Goal: Task Accomplishment & Management: Manage account settings

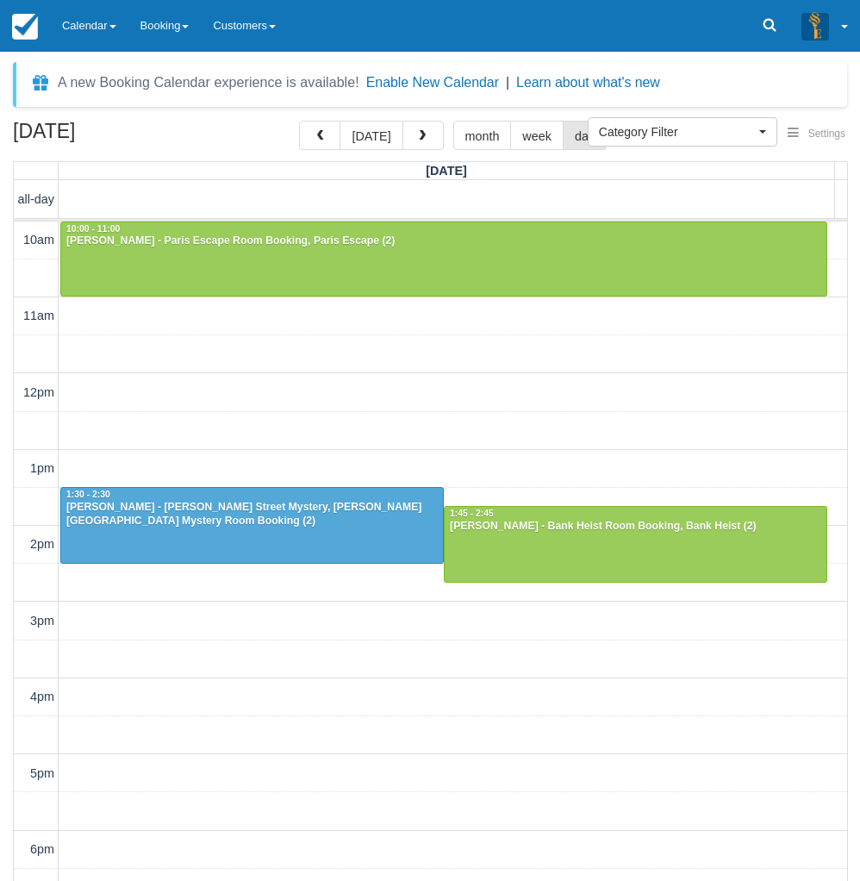
select select
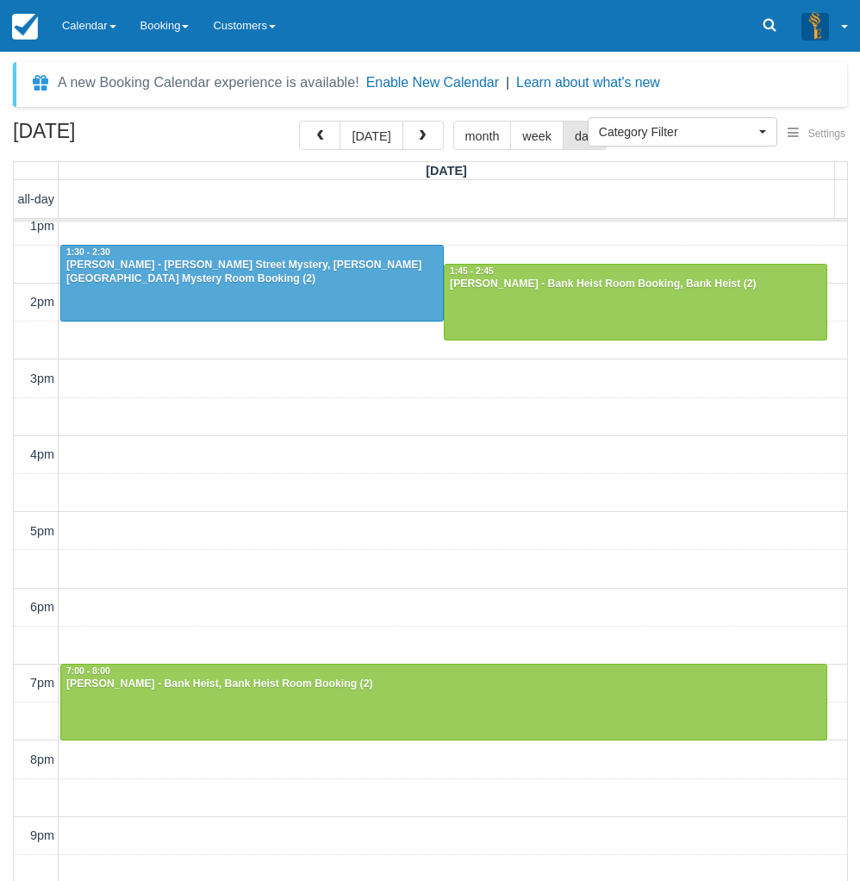
click at [6, 782] on div "[DATE] [DATE] month week day [DATE] all-day 10am 11am 12pm 1pm 2pm 3pm 4pm 5pm …" at bounding box center [430, 526] width 860 height 811
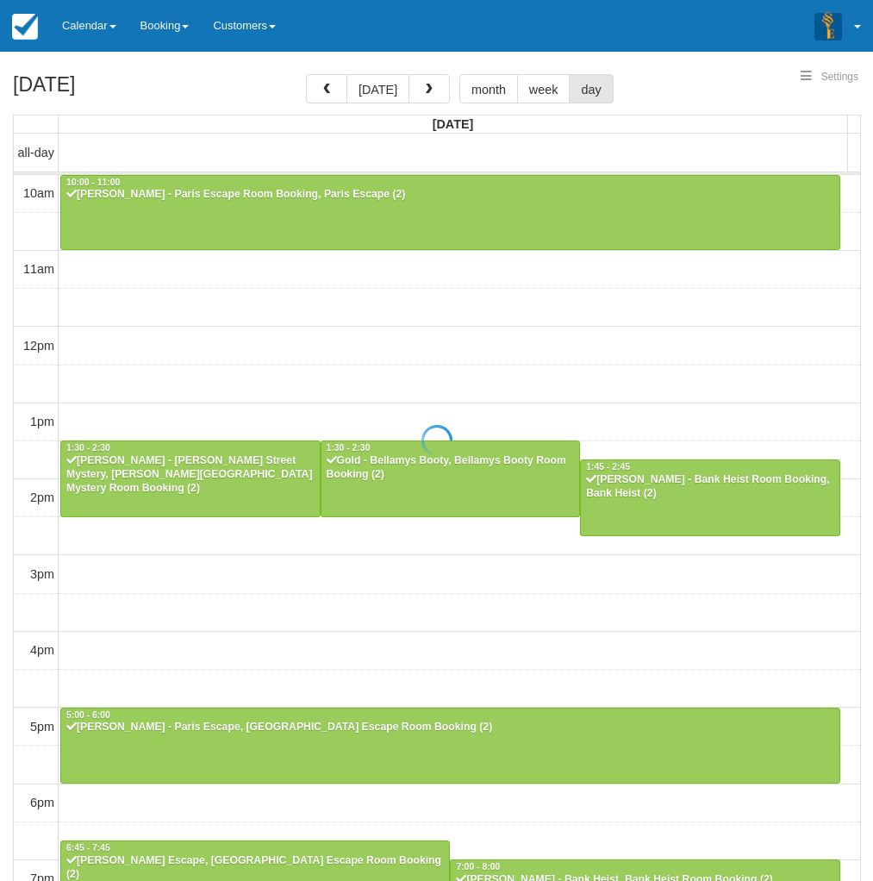
select select
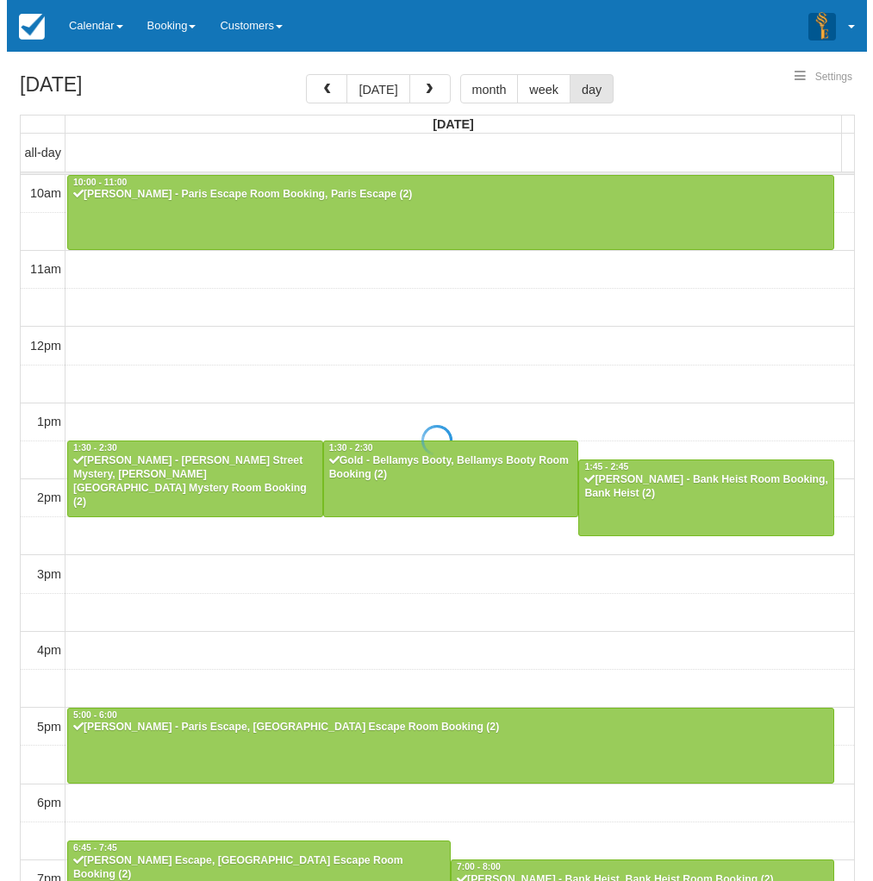
scroll to position [242, 0]
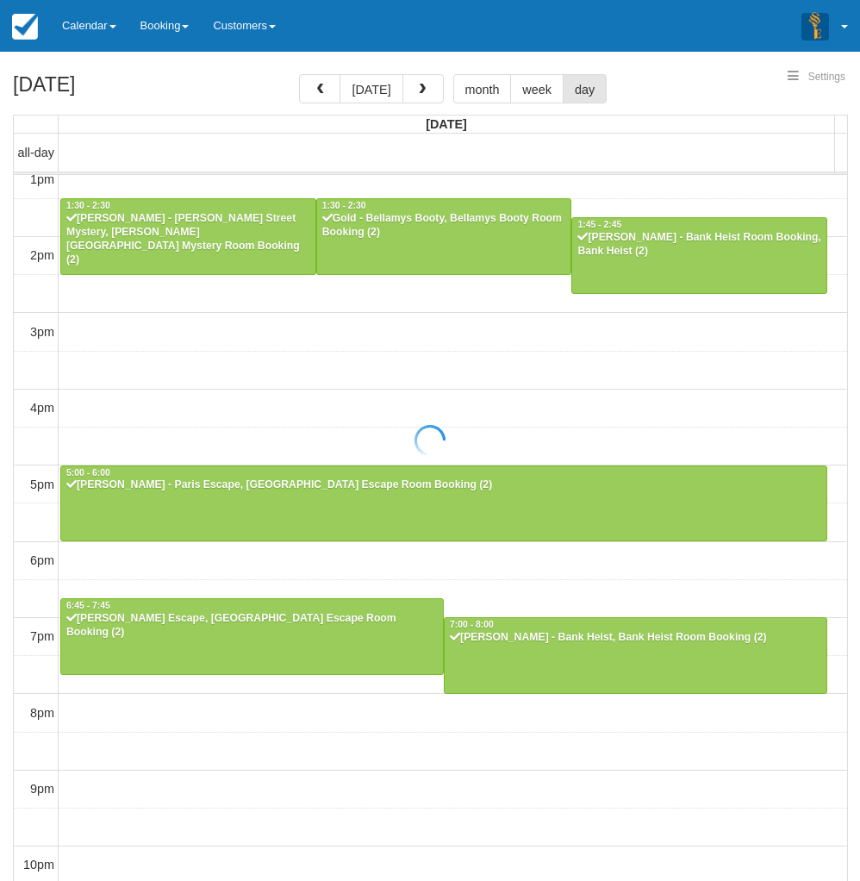
select select
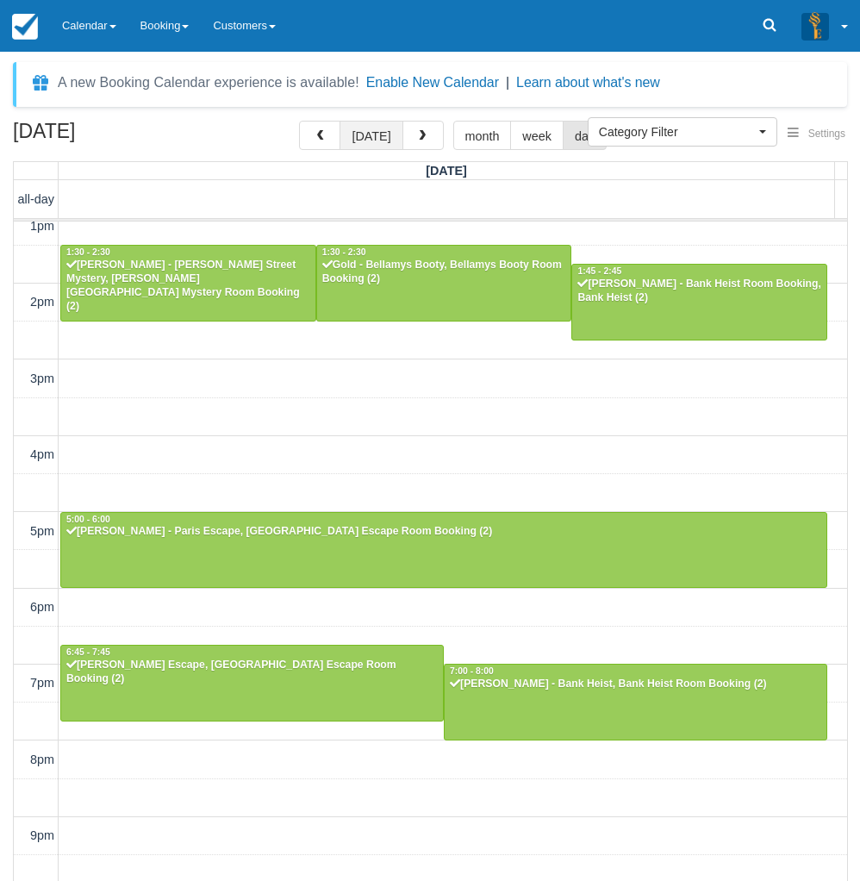
click at [367, 139] on button "today" at bounding box center [371, 135] width 63 height 29
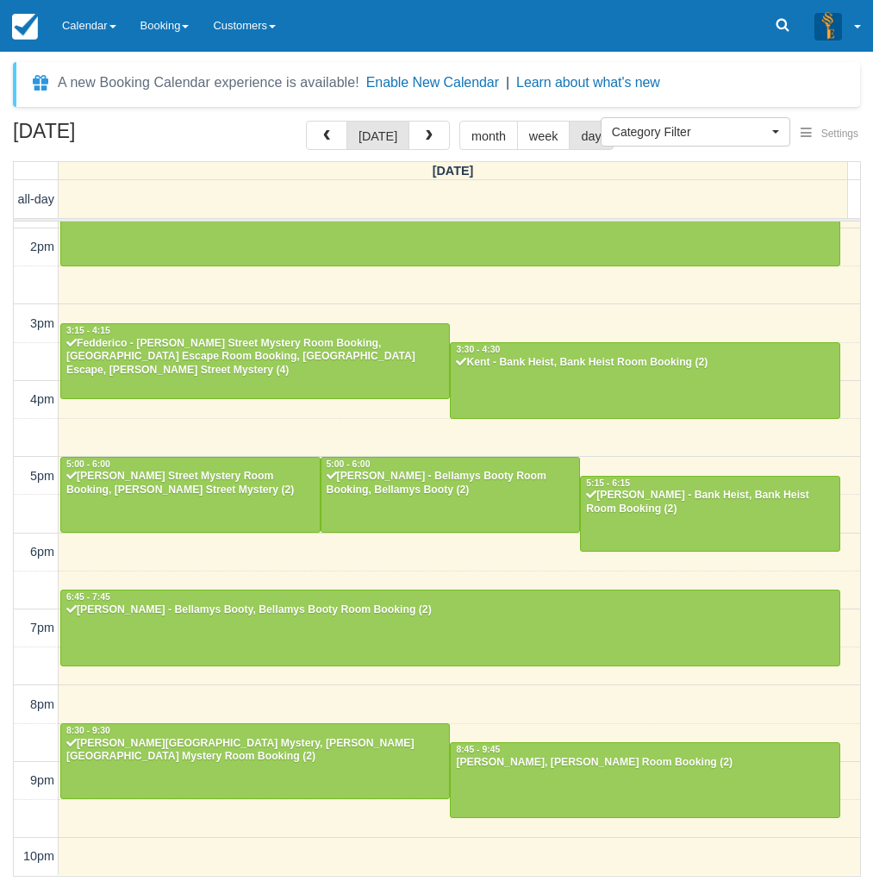
scroll to position [296, 0]
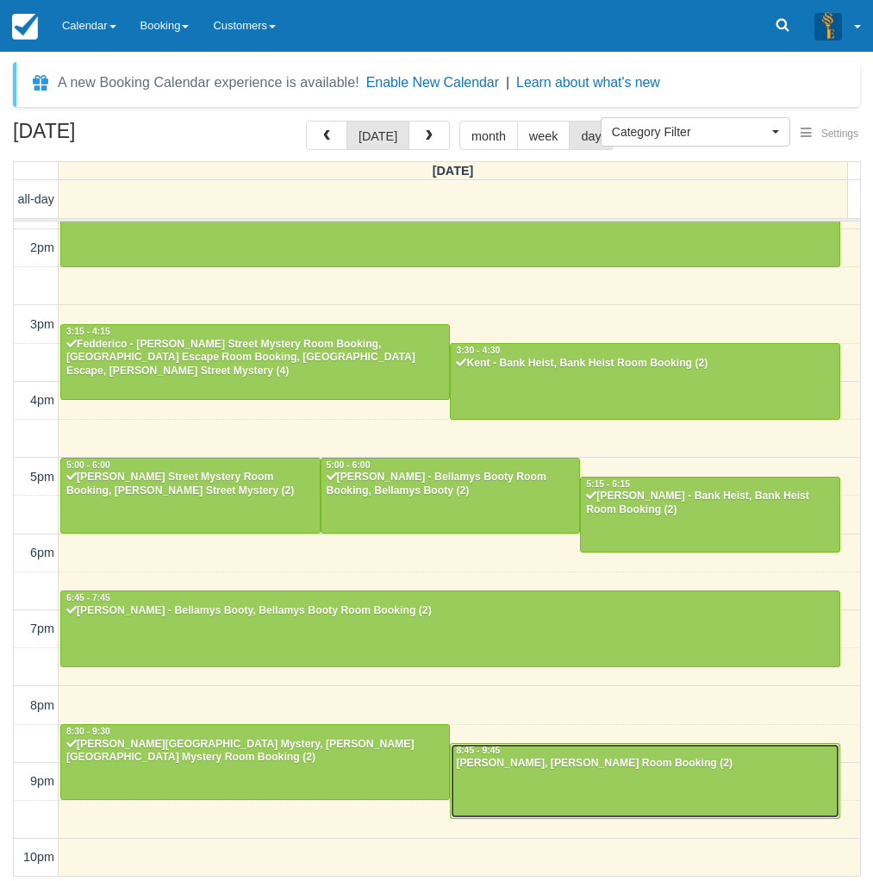
click at [511, 772] on div at bounding box center [645, 781] width 388 height 74
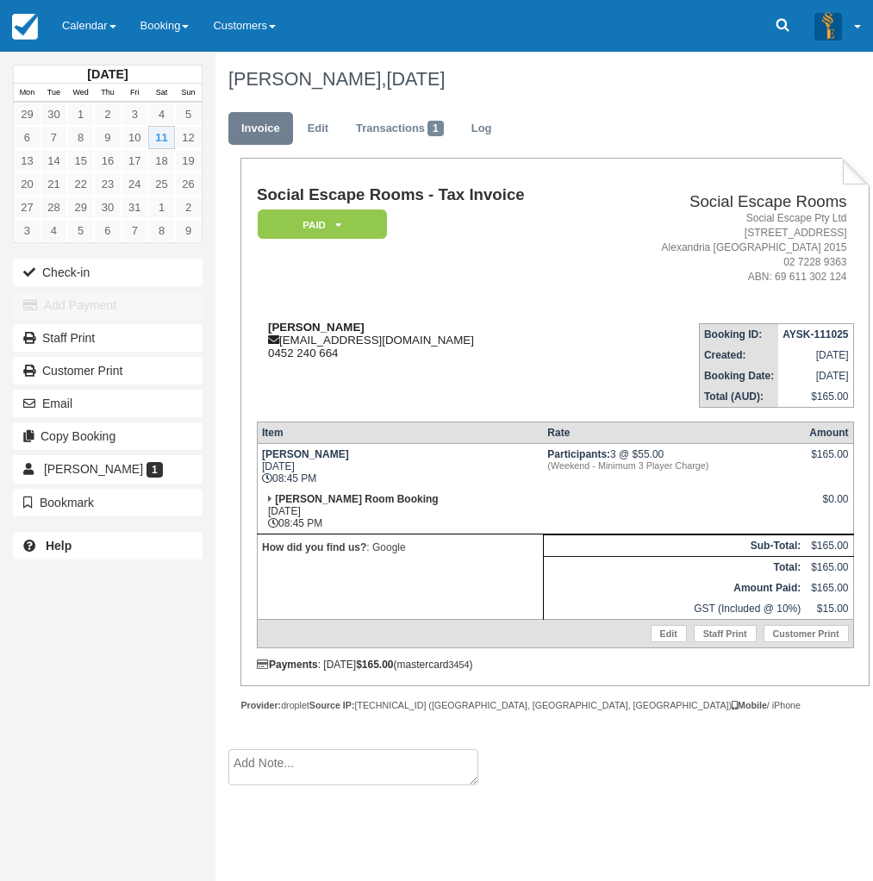
click at [281, 328] on strong "[PERSON_NAME]" at bounding box center [316, 327] width 97 height 13
drag, startPoint x: 281, startPoint y: 328, endPoint x: 312, endPoint y: 328, distance: 31.0
click at [312, 328] on strong "[PERSON_NAME]" at bounding box center [316, 327] width 97 height 13
copy strong "Bella smith"
click at [72, 682] on div "October 2025 Mon Tue Wed Thu Fri Sat Sun 29 30 1 2 3 4 5 6 7 8 9 10 11 12 13 14…" at bounding box center [107, 440] width 215 height 881
